Goal: Communication & Community: Participate in discussion

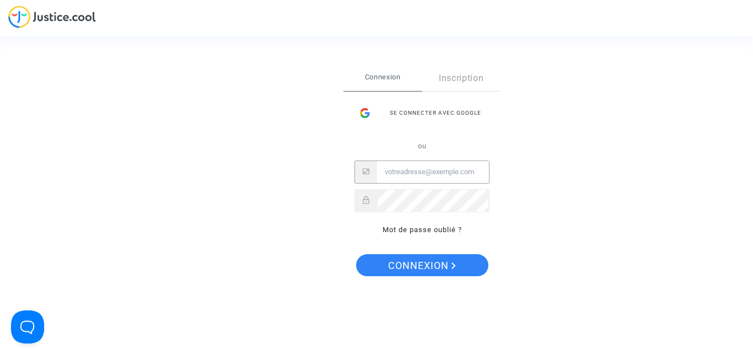
click at [446, 168] on input "Email" at bounding box center [433, 172] width 112 height 22
type input "[PERSON_NAME][EMAIL_ADDRESS][PERSON_NAME][DOMAIN_NAME]"
click at [356, 254] on button "Connexion" at bounding box center [422, 265] width 132 height 22
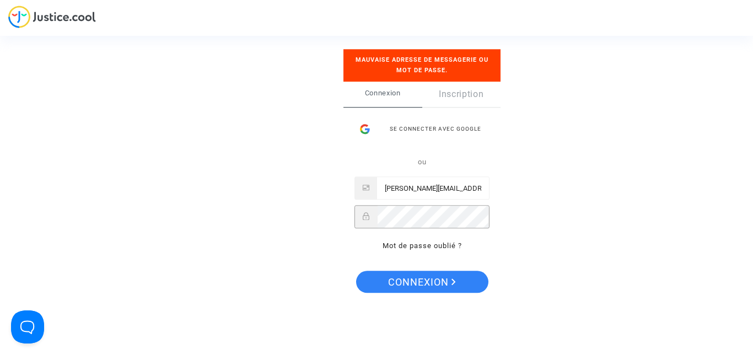
click at [356, 271] on button "Connexion" at bounding box center [422, 282] width 132 height 22
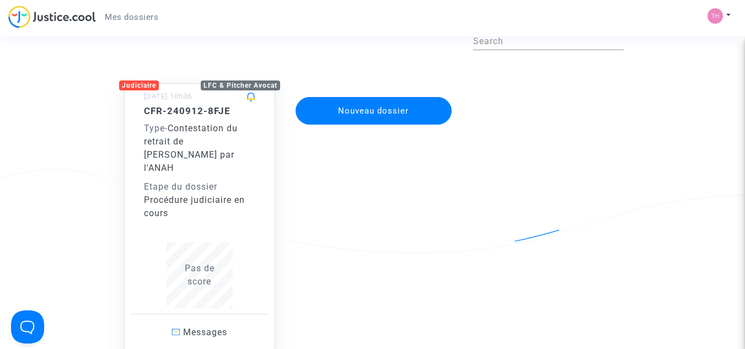
scroll to position [189, 0]
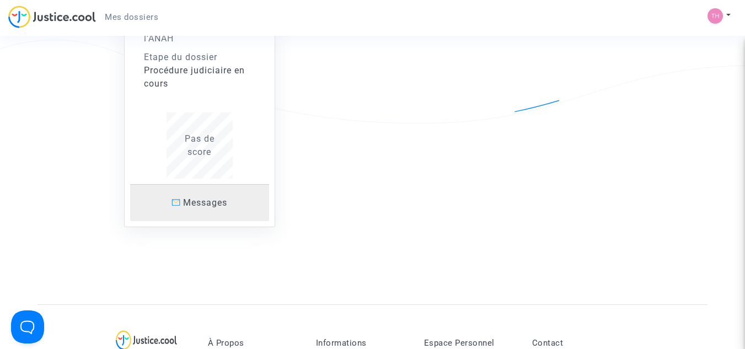
click at [195, 197] on span "Messages" at bounding box center [205, 202] width 44 height 10
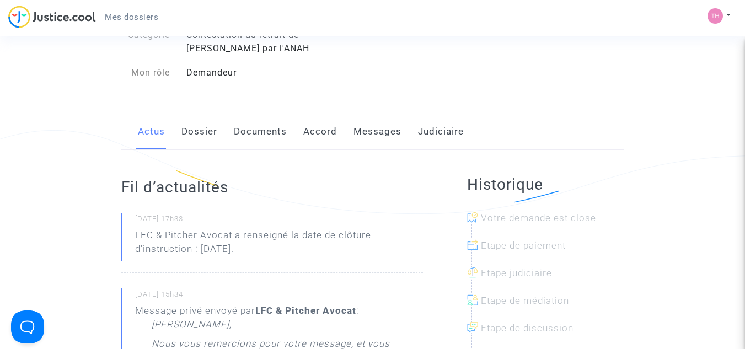
scroll to position [95, 0]
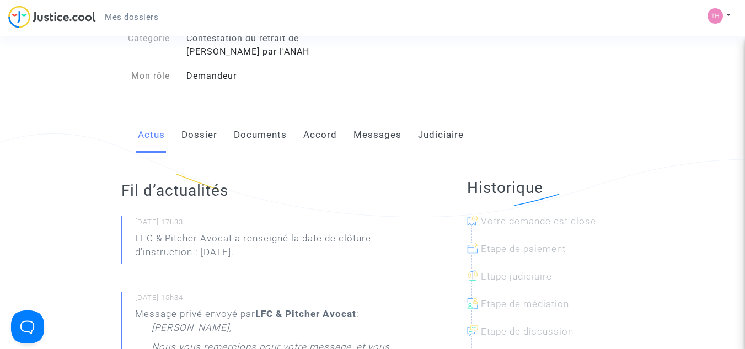
click at [369, 130] on link "Messages" at bounding box center [377, 135] width 48 height 36
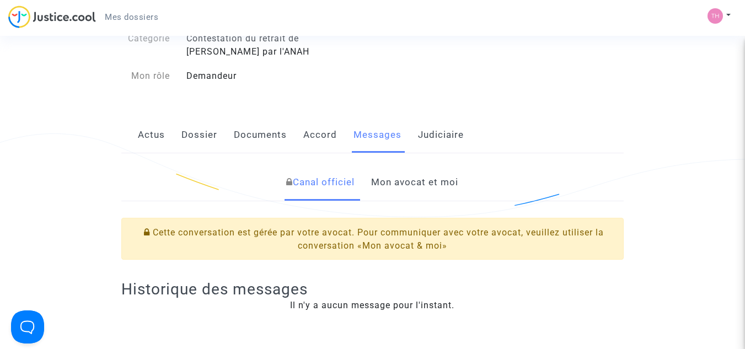
click at [266, 138] on link "Documents" at bounding box center [260, 135] width 53 height 36
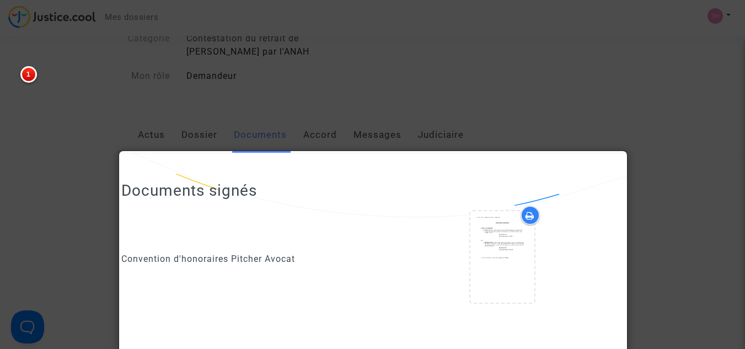
scroll to position [852, 0]
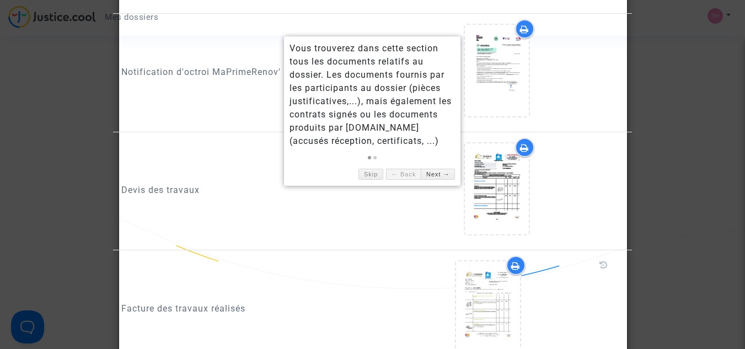
click at [671, 105] on div at bounding box center [372, 174] width 745 height 349
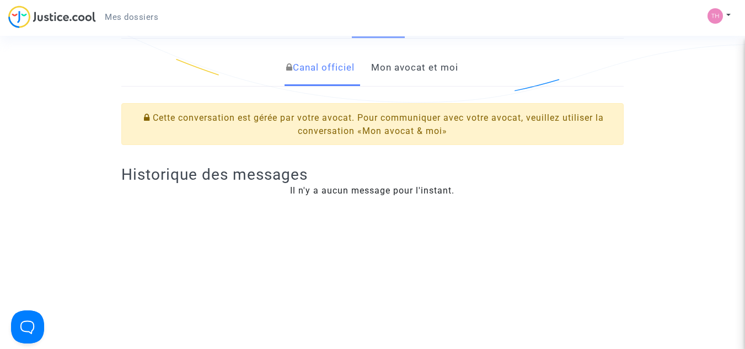
scroll to position [208, 0]
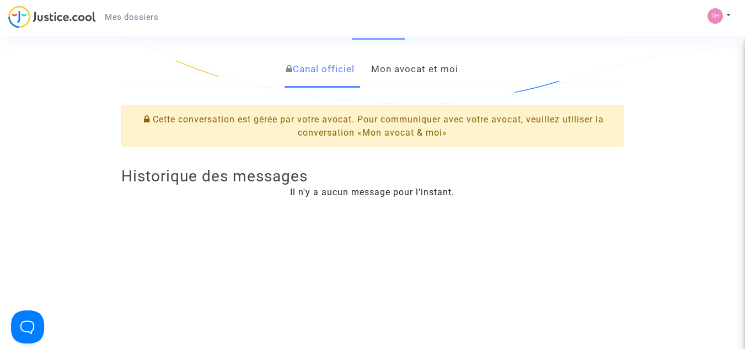
click at [447, 74] on link "Mon avocat et moi" at bounding box center [414, 69] width 87 height 36
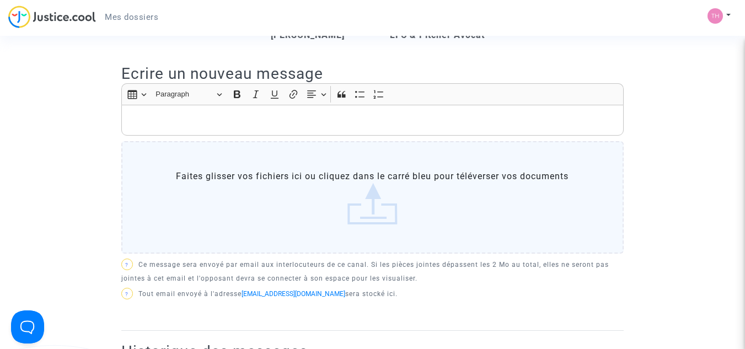
scroll to position [344, 0]
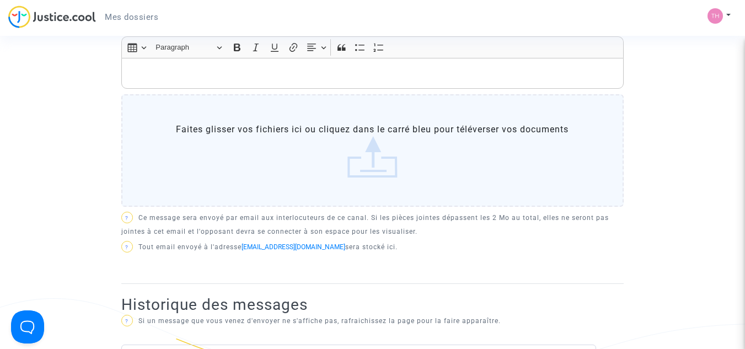
click at [362, 161] on label "Faites glisser vos fichiers ici ou cliquez dans le carré bleu pour téléverser v…" at bounding box center [372, 150] width 502 height 112
click at [0, 0] on input "Faites glisser vos fichiers ici ou cliquez dans le carré bleu pour téléverser v…" at bounding box center [0, 0] width 0 height 0
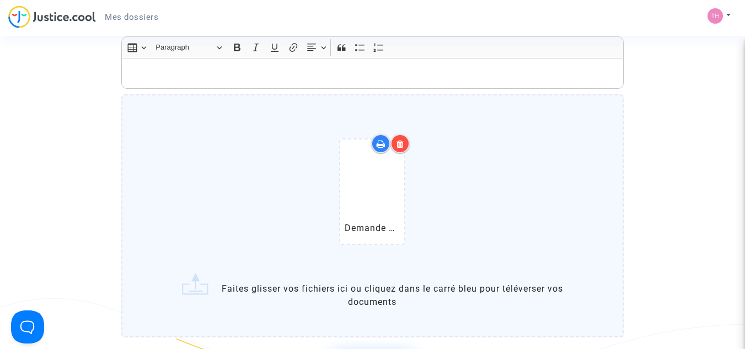
click at [401, 68] on p "Rich Text Editor, main" at bounding box center [372, 74] width 490 height 14
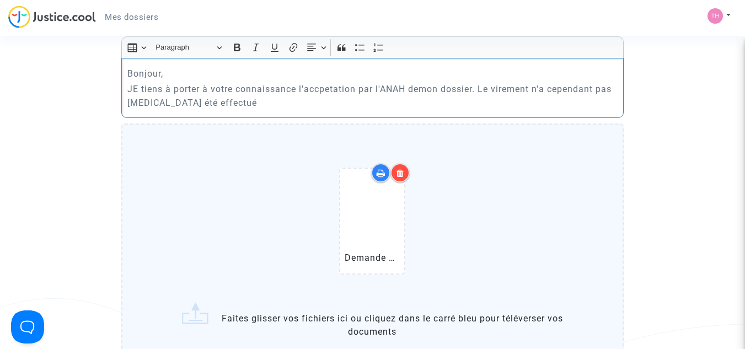
click at [135, 89] on p "JE tiens à porter à votre connaissance l'accpetation par l'ANAH demon dossier. …" at bounding box center [372, 96] width 490 height 28
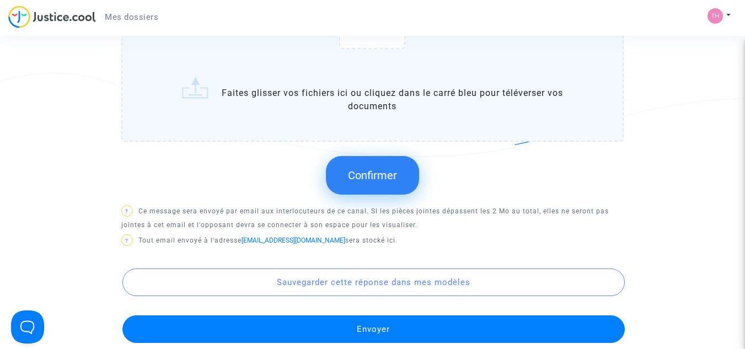
scroll to position [627, 0]
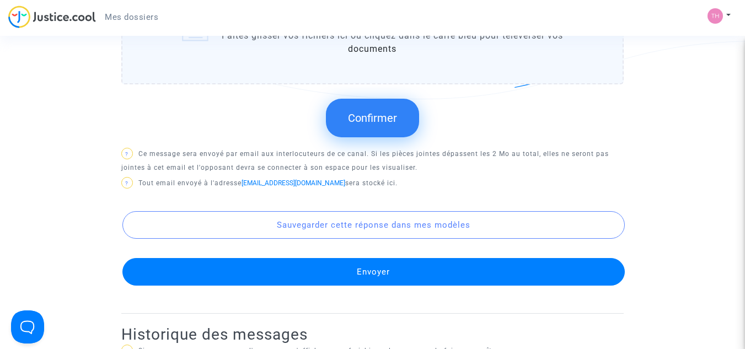
click at [389, 122] on span "Confirmer" at bounding box center [372, 117] width 49 height 13
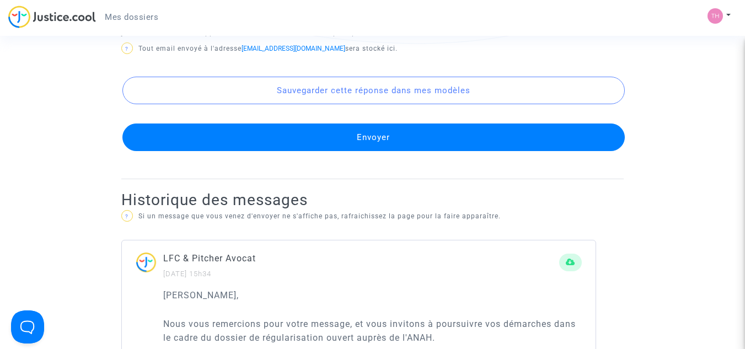
scroll to position [695, 0]
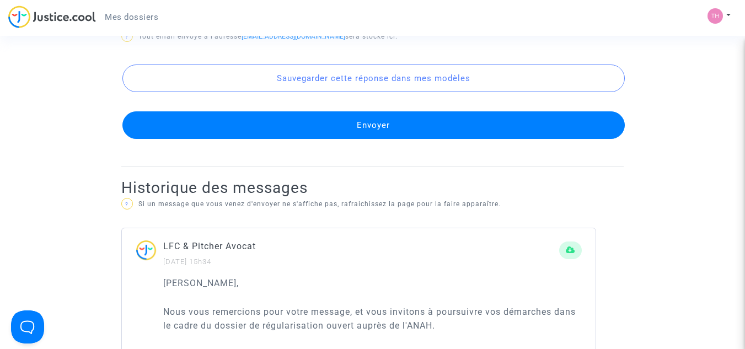
click at [381, 115] on button "Envoyer" at bounding box center [373, 125] width 502 height 28
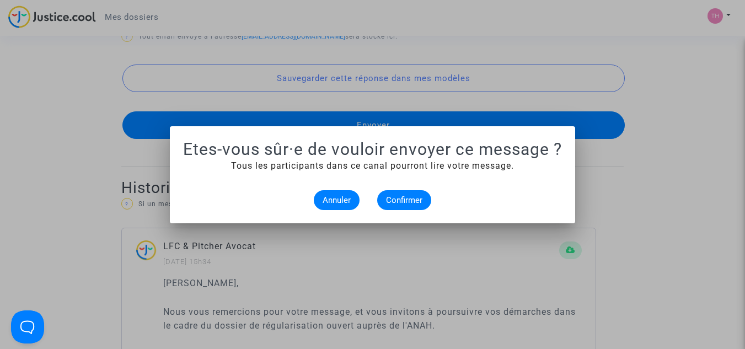
scroll to position [0, 0]
click at [400, 200] on span "Confirmer" at bounding box center [404, 200] width 36 height 10
